Goal: Find specific page/section: Find specific page/section

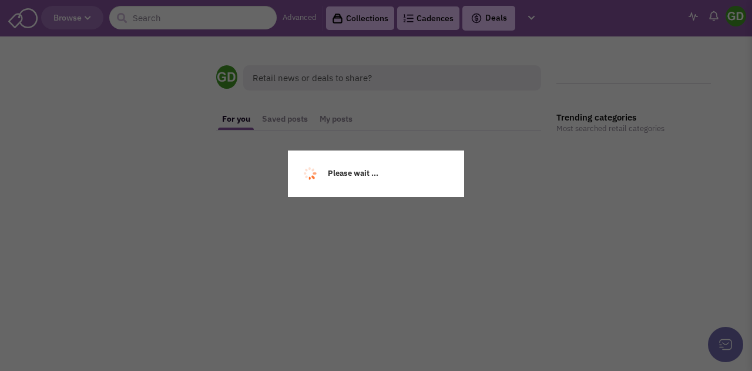
click at [226, 19] on div "Please wait ..." at bounding box center [376, 185] width 752 height 371
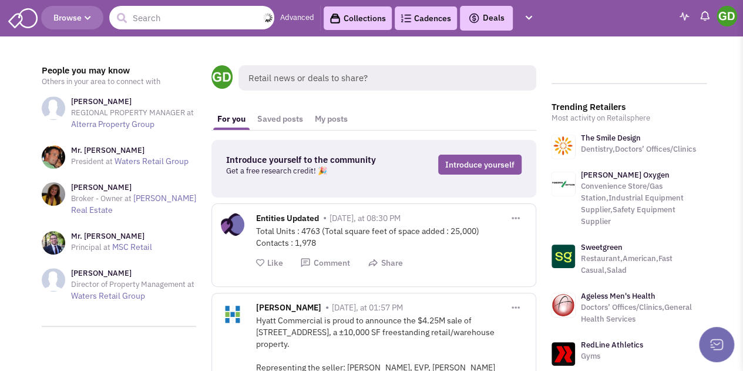
click at [234, 23] on input "text" at bounding box center [191, 18] width 165 height 24
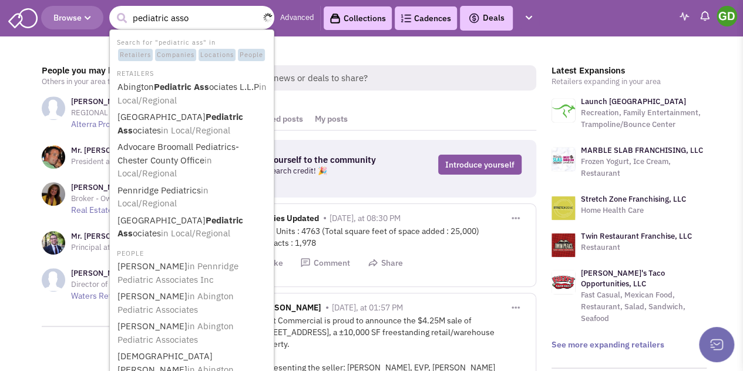
type input "pediatric assoc"
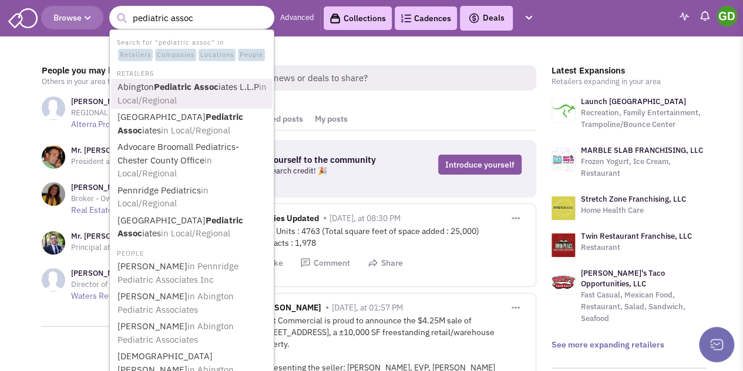
click at [228, 86] on link "Abington Pediatric Assoc iates L.L.P in Local/Regional" at bounding box center [193, 93] width 158 height 29
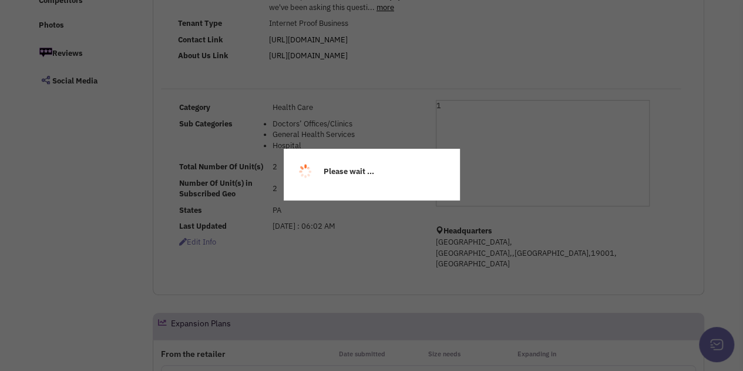
select select
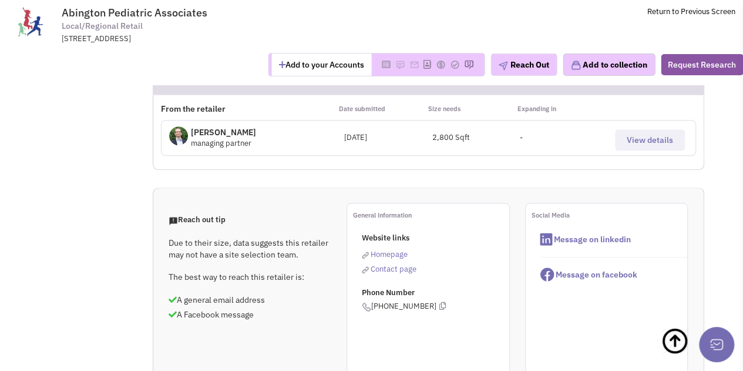
scroll to position [411, 0]
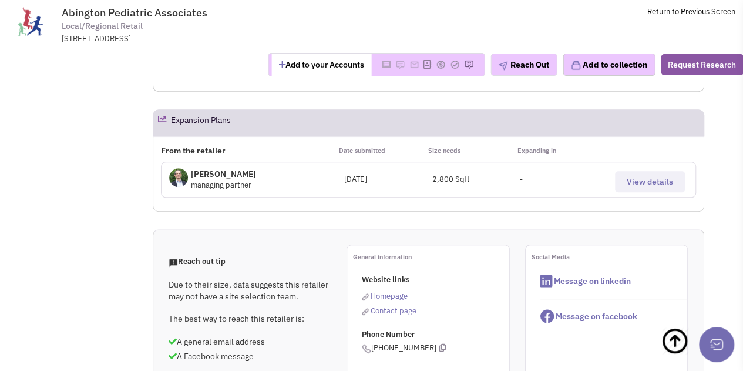
click at [232, 179] on p "Mr. Curt Parnes" at bounding box center [223, 174] width 65 height 12
click at [161, 180] on div "Mr. Curt Parnes managing partner March 26, 2020 2,800 Sqft - View details" at bounding box center [428, 180] width 535 height 36
click at [175, 183] on img at bounding box center [178, 177] width 19 height 19
click at [626, 190] on button "View details" at bounding box center [650, 181] width 70 height 21
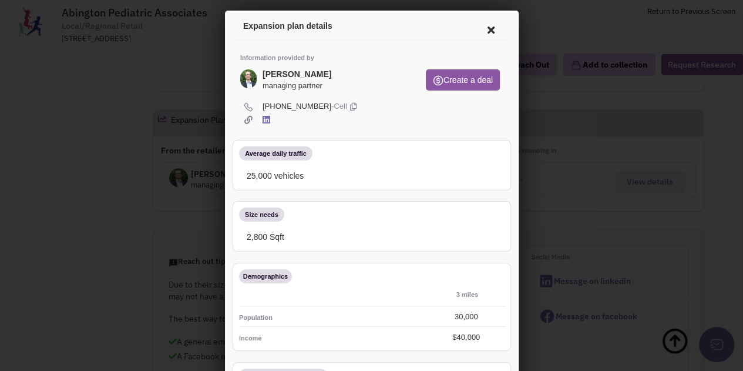
scroll to position [0, 0]
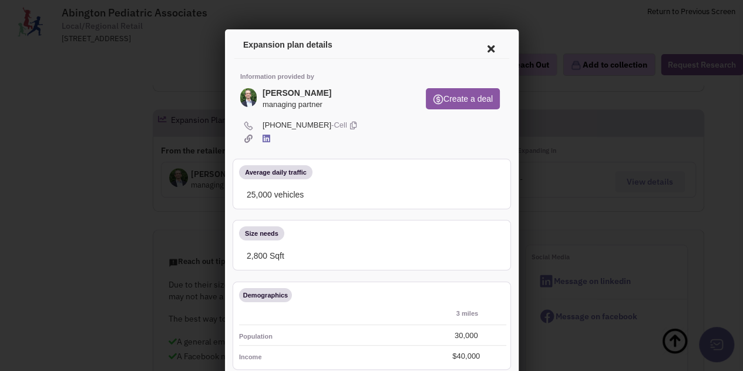
click at [478, 49] on icon at bounding box center [489, 47] width 25 height 28
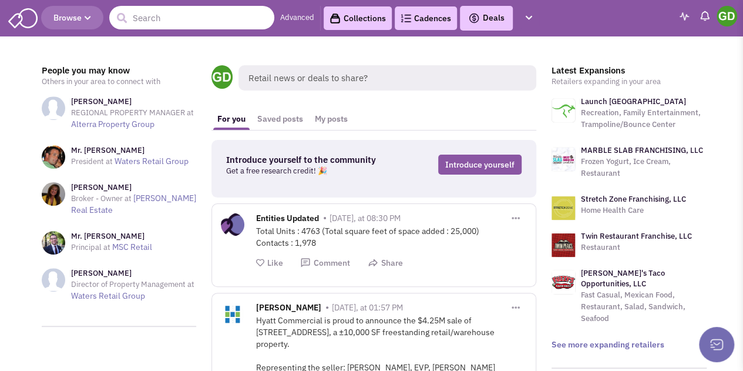
click at [180, 22] on input "text" at bounding box center [191, 18] width 165 height 24
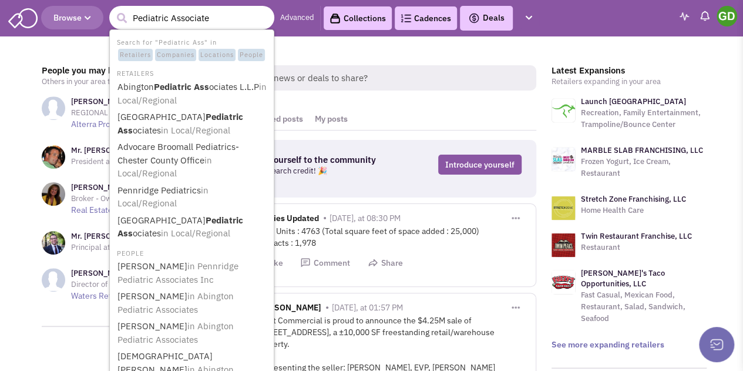
type input "Pediatric Associates"
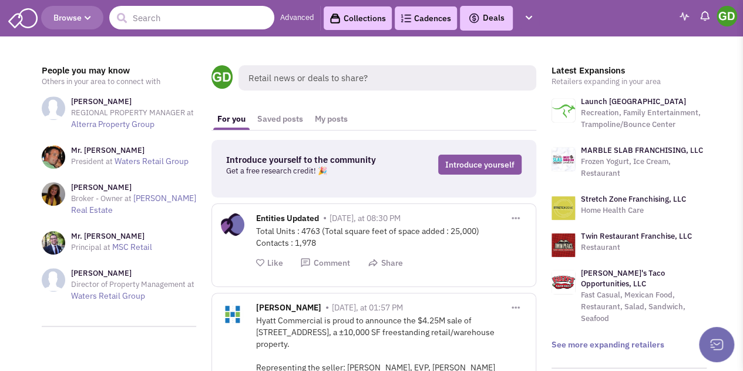
click at [190, 22] on input "text" at bounding box center [191, 18] width 165 height 24
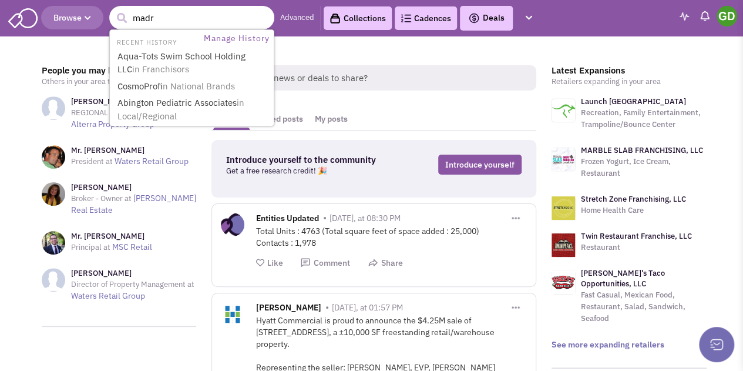
type input "madra"
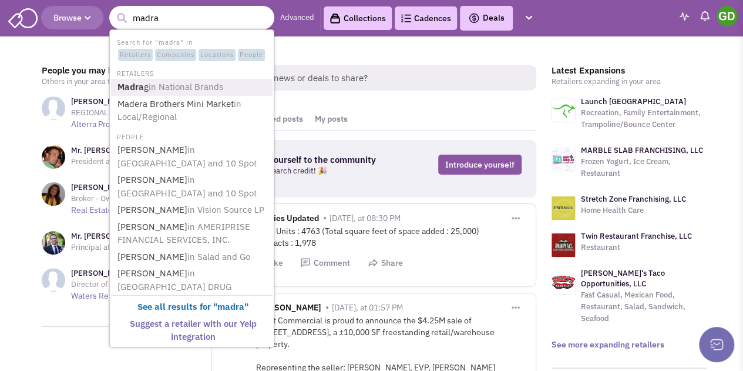
click at [210, 83] on span "in National Brands" at bounding box center [186, 86] width 75 height 11
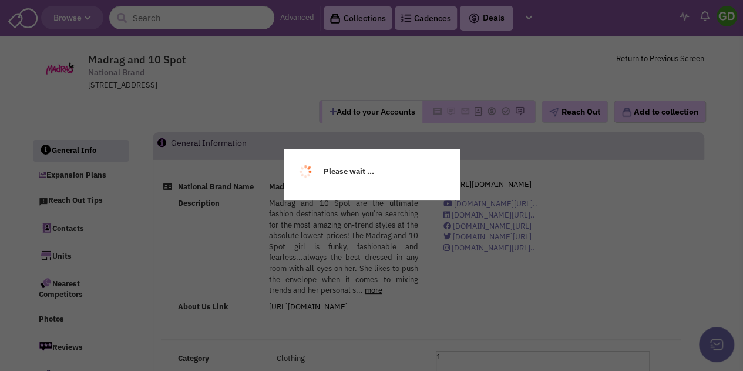
select select
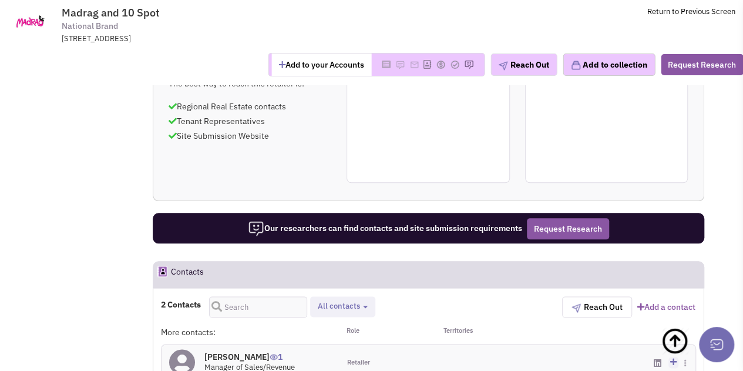
scroll to position [646, 0]
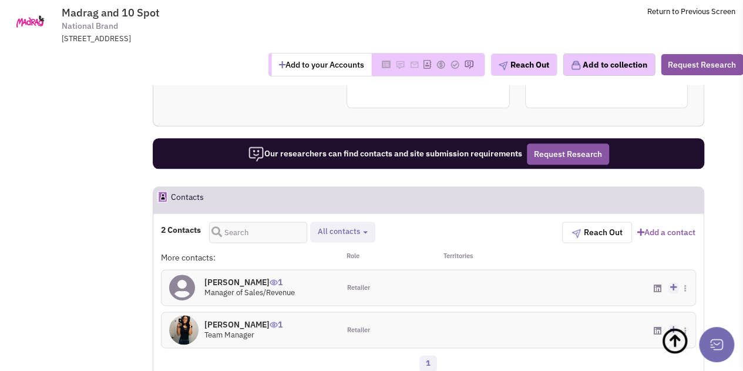
click at [656, 284] on icon at bounding box center [657, 288] width 8 height 9
